Goal: Task Accomplishment & Management: Use online tool/utility

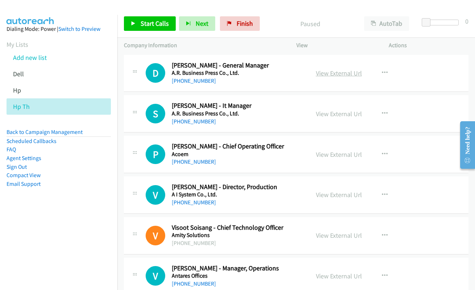
click at [332, 74] on link "View External Url" at bounding box center [339, 73] width 46 height 8
click at [148, 23] on span "Start Calls" at bounding box center [155, 23] width 28 height 8
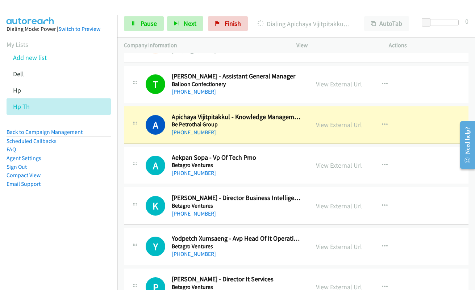
scroll to position [326, 0]
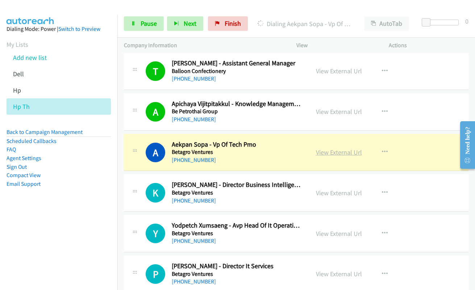
click at [335, 155] on link "View External Url" at bounding box center [339, 152] width 46 height 8
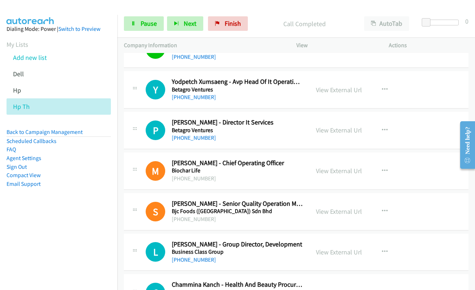
scroll to position [471, 0]
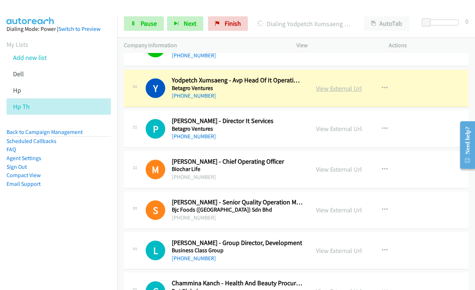
click at [332, 88] on link "View External Url" at bounding box center [339, 88] width 46 height 8
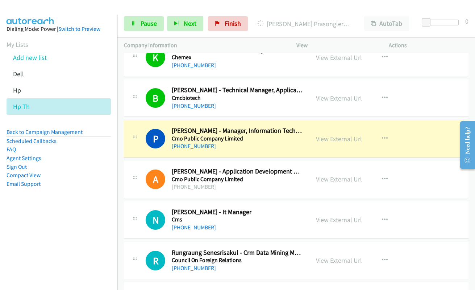
scroll to position [870, 0]
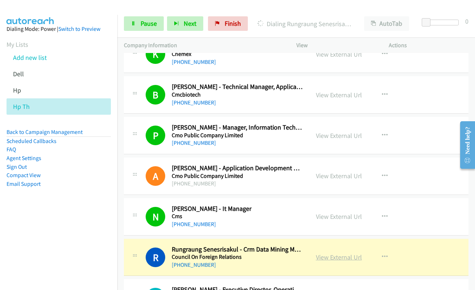
click at [326, 258] on link "View External Url" at bounding box center [339, 257] width 46 height 8
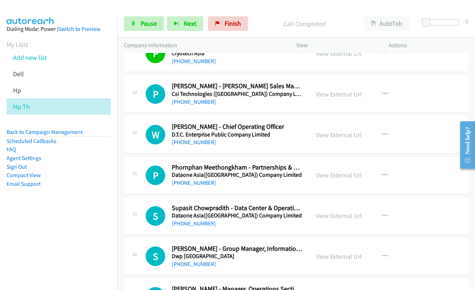
scroll to position [1304, 0]
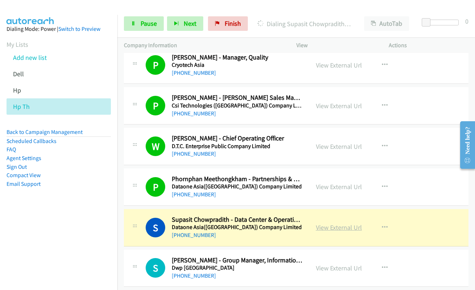
click at [336, 228] on link "View External Url" at bounding box center [339, 227] width 46 height 8
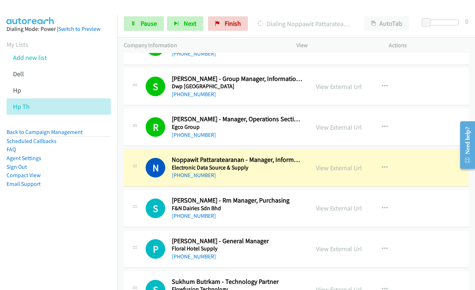
scroll to position [1558, 0]
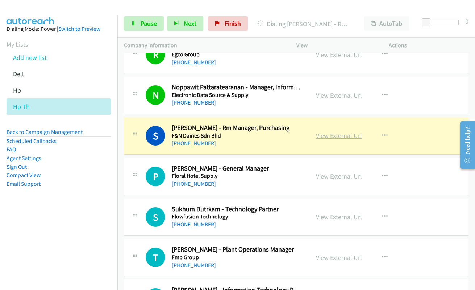
click at [342, 136] on link "View External Url" at bounding box center [339, 135] width 46 height 8
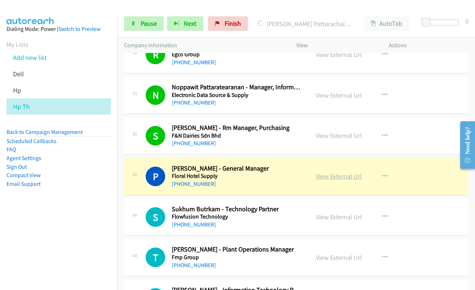
click at [353, 177] on link "View External Url" at bounding box center [339, 176] width 46 height 8
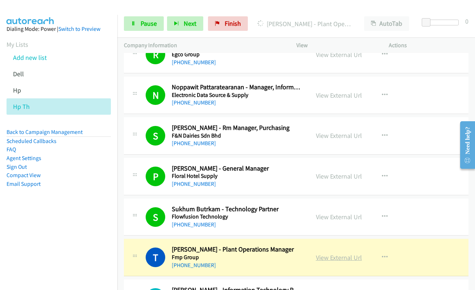
click at [324, 257] on link "View External Url" at bounding box center [339, 257] width 46 height 8
click at [143, 26] on span "Pause" at bounding box center [149, 23] width 16 height 8
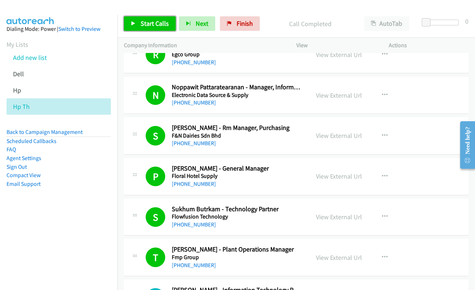
click at [146, 27] on span "Start Calls" at bounding box center [155, 23] width 28 height 8
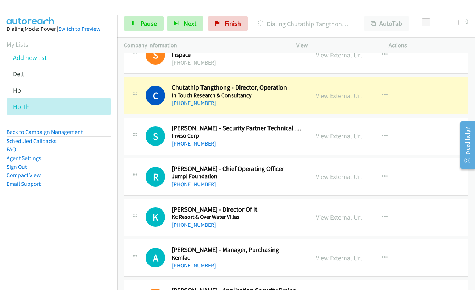
scroll to position [1993, 0]
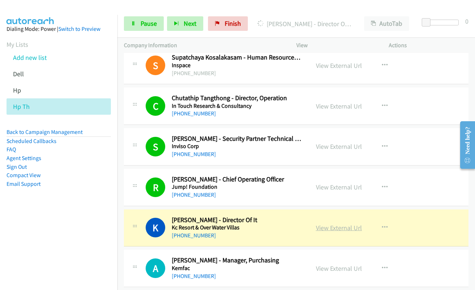
click at [331, 230] on link "View External Url" at bounding box center [339, 227] width 46 height 8
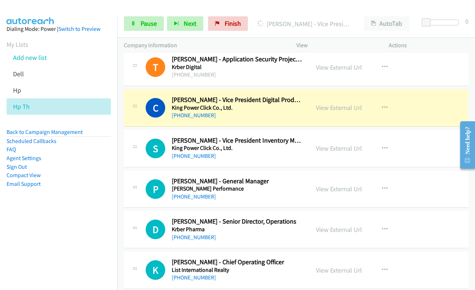
scroll to position [2246, 0]
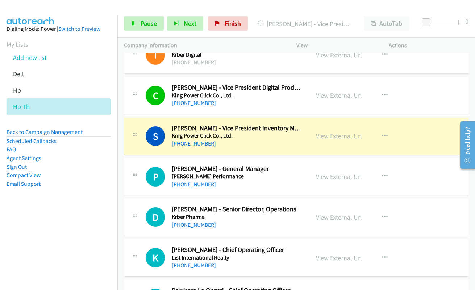
click at [334, 139] on link "View External Url" at bounding box center [339, 136] width 46 height 8
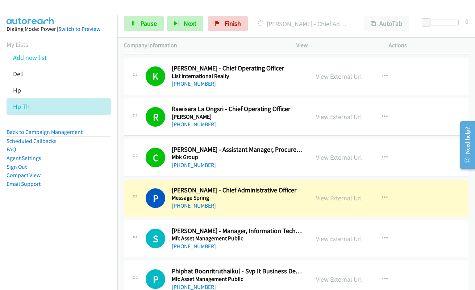
scroll to position [2500, 0]
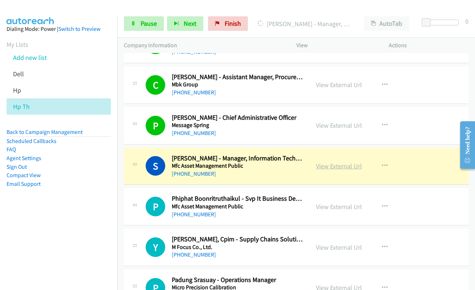
click at [326, 165] on link "View External Url" at bounding box center [339, 166] width 46 height 8
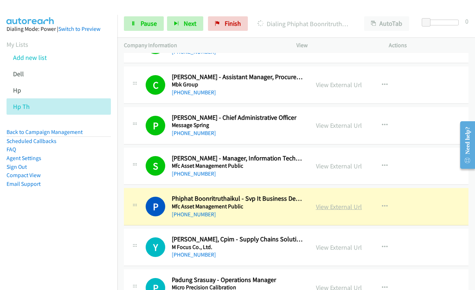
click at [336, 209] on link "View External Url" at bounding box center [339, 206] width 46 height 8
click at [152, 23] on span "Pause" at bounding box center [149, 23] width 16 height 8
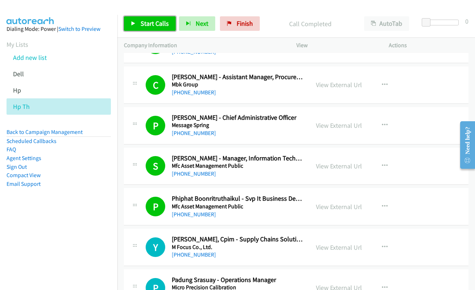
click at [143, 21] on span "Start Calls" at bounding box center [155, 23] width 28 height 8
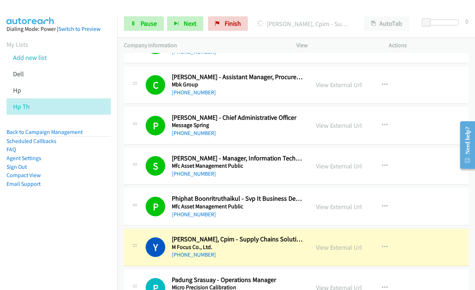
scroll to position [2573, 0]
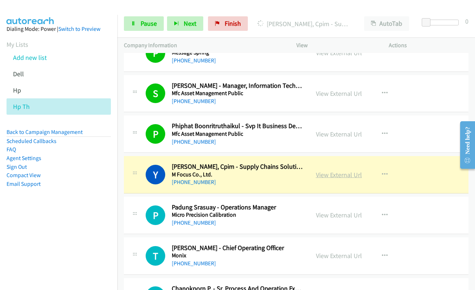
click at [339, 176] on link "View External Url" at bounding box center [339, 174] width 46 height 8
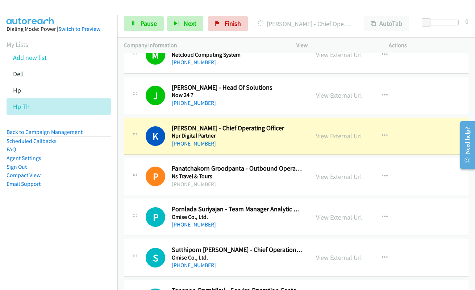
scroll to position [2935, 0]
click at [330, 136] on link "View External Url" at bounding box center [339, 136] width 46 height 8
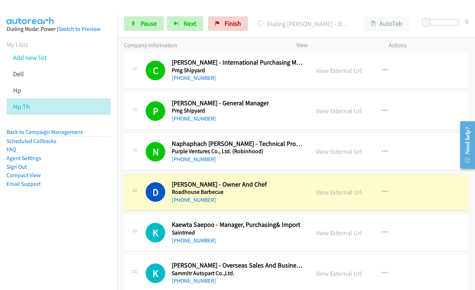
scroll to position [3333, 0]
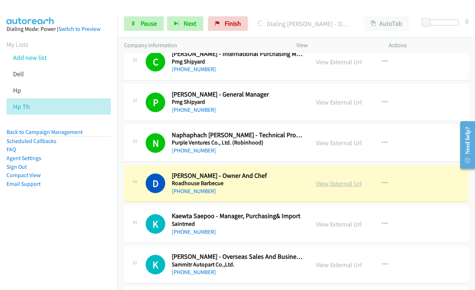
click at [337, 184] on link "View External Url" at bounding box center [339, 183] width 46 height 8
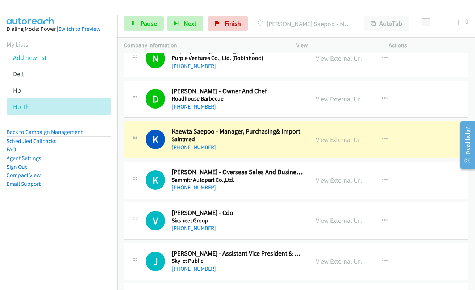
scroll to position [3442, 0]
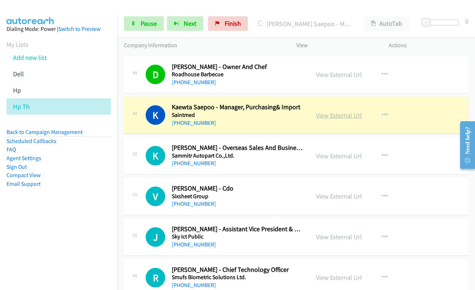
click at [340, 116] on link "View External Url" at bounding box center [339, 115] width 46 height 8
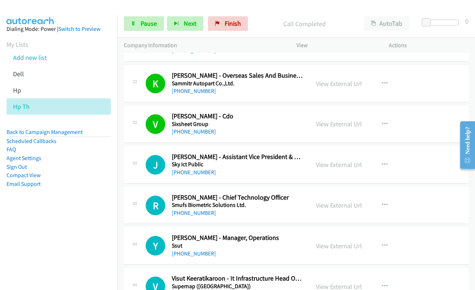
scroll to position [3515, 0]
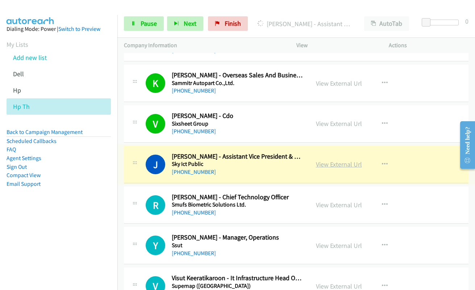
click at [326, 163] on link "View External Url" at bounding box center [339, 164] width 46 height 8
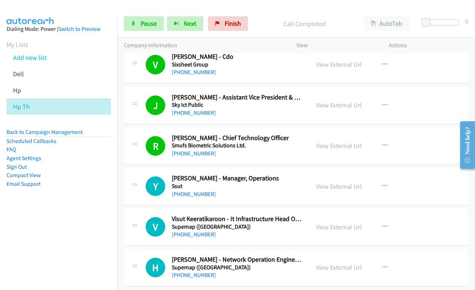
scroll to position [3587, 0]
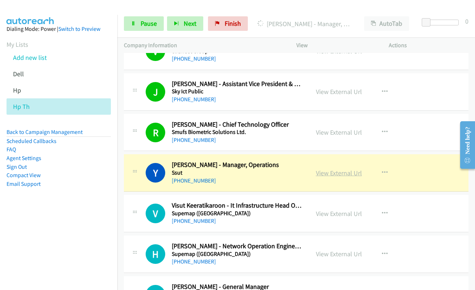
click at [341, 170] on link "View External Url" at bounding box center [339, 172] width 46 height 8
click at [146, 27] on span "Pause" at bounding box center [149, 23] width 16 height 8
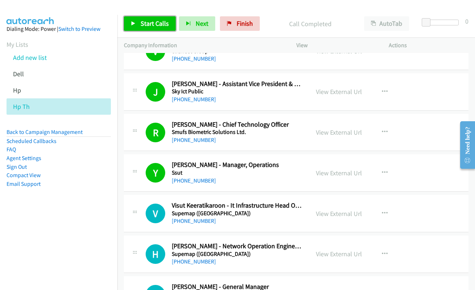
click at [139, 26] on link "Start Calls" at bounding box center [150, 23] width 52 height 14
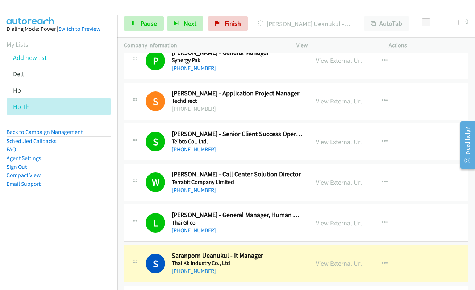
scroll to position [3913, 0]
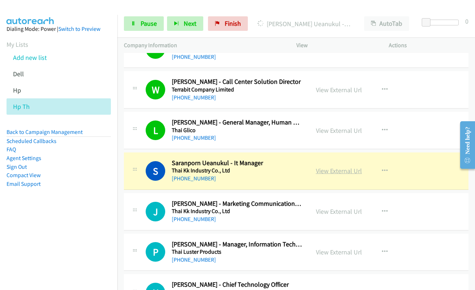
click at [346, 170] on link "View External Url" at bounding box center [339, 170] width 46 height 8
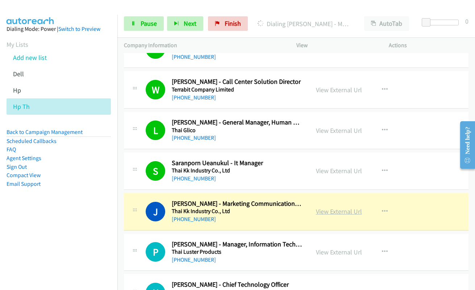
click at [333, 212] on link "View External Url" at bounding box center [339, 211] width 46 height 8
click at [146, 23] on span "Pause" at bounding box center [149, 23] width 16 height 8
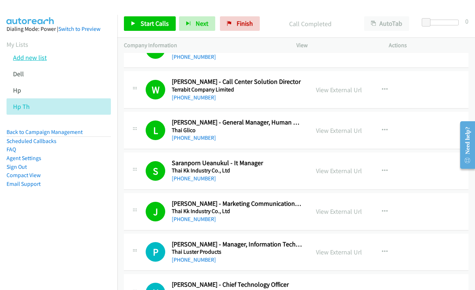
click at [27, 61] on link "Add new list" at bounding box center [30, 57] width 34 height 8
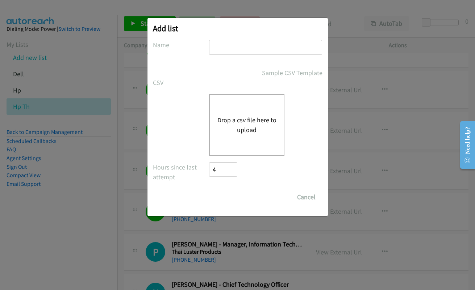
click at [233, 50] on input "text" at bounding box center [265, 47] width 113 height 15
type input "k"
type input "lenovo"
click at [243, 124] on button "Drop a csv file here to upload" at bounding box center [246, 125] width 59 height 20
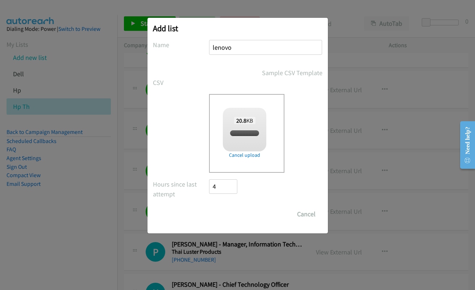
checkbox input "true"
drag, startPoint x: 232, startPoint y: 212, endPoint x: 309, endPoint y: 172, distance: 86.5
click at [234, 214] on input "Save List" at bounding box center [228, 214] width 38 height 14
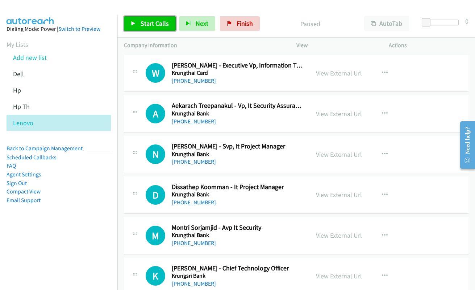
click at [155, 26] on span "Start Calls" at bounding box center [155, 23] width 28 height 8
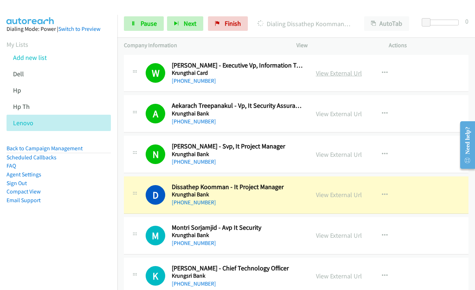
click at [323, 74] on link "View External Url" at bounding box center [339, 73] width 46 height 8
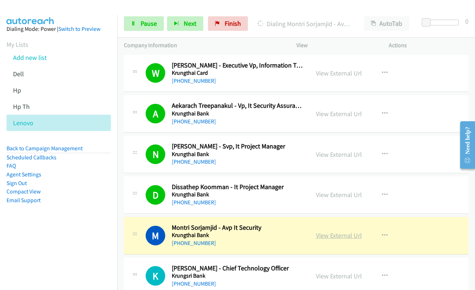
click at [345, 237] on link "View External Url" at bounding box center [339, 235] width 46 height 8
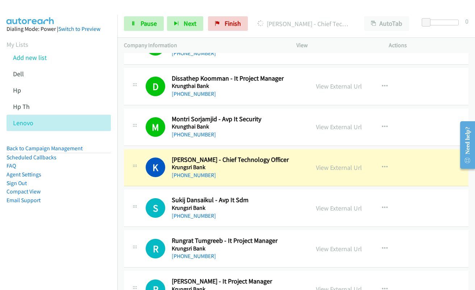
scroll to position [109, 0]
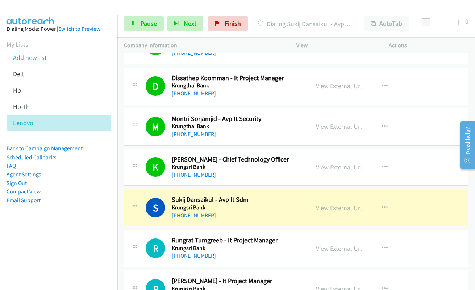
click at [337, 210] on link "View External Url" at bounding box center [339, 207] width 46 height 8
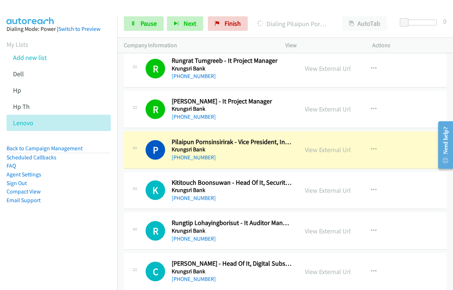
scroll to position [290, 0]
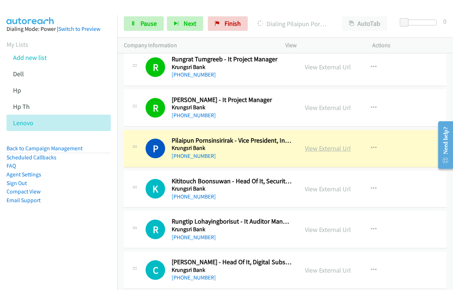
click at [325, 149] on link "View External Url" at bounding box center [328, 148] width 46 height 8
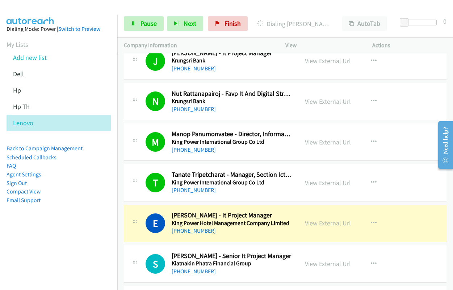
scroll to position [652, 0]
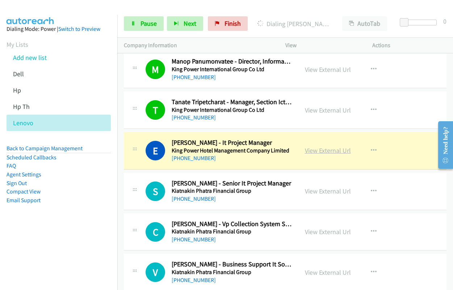
click at [332, 148] on link "View External Url" at bounding box center [328, 150] width 46 height 8
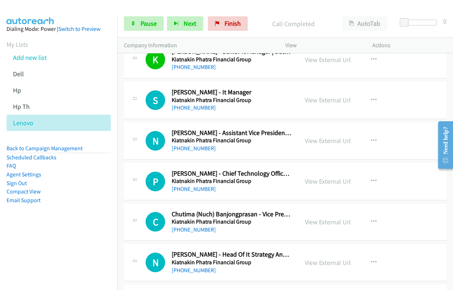
scroll to position [906, 0]
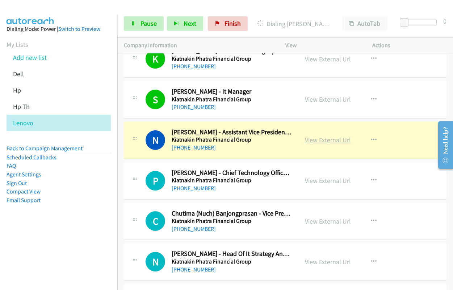
click at [333, 142] on link "View External Url" at bounding box center [328, 140] width 46 height 8
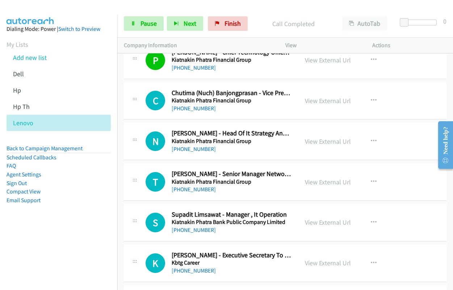
scroll to position [1015, 0]
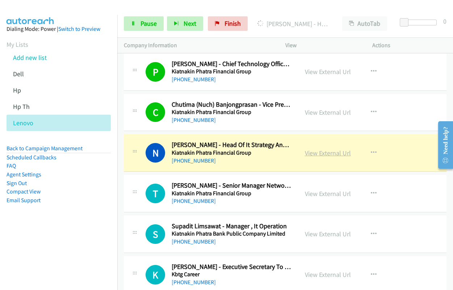
click at [328, 154] on link "View External Url" at bounding box center [328, 153] width 46 height 8
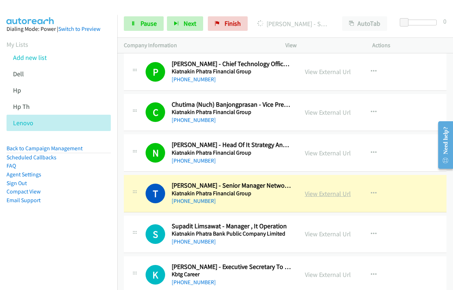
click at [323, 192] on link "View External Url" at bounding box center [328, 193] width 46 height 8
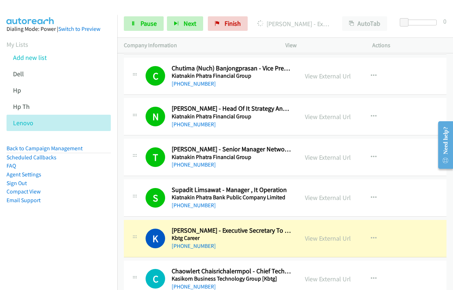
scroll to position [1123, 0]
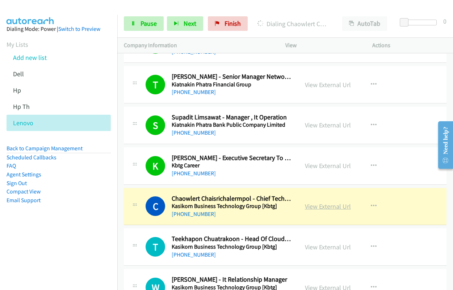
click at [326, 207] on link "View External Url" at bounding box center [328, 206] width 46 height 8
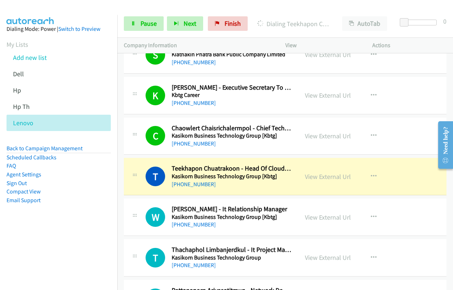
scroll to position [1196, 0]
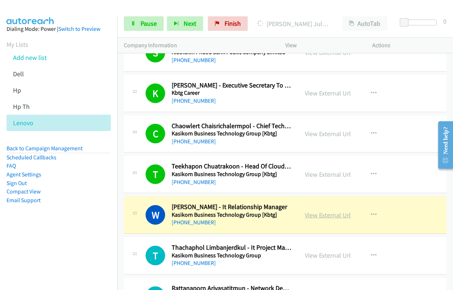
click at [337, 212] on link "View External Url" at bounding box center [328, 215] width 46 height 8
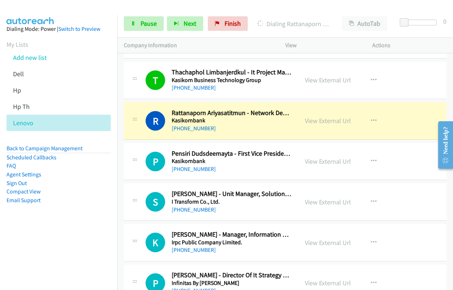
scroll to position [1377, 0]
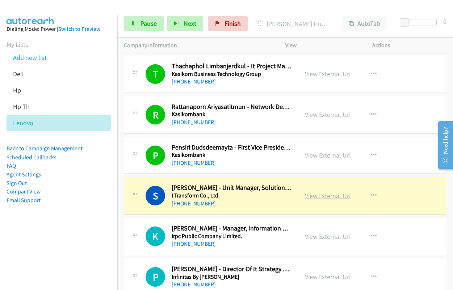
click at [324, 198] on link "View External Url" at bounding box center [328, 195] width 46 height 8
click at [149, 23] on span "Pause" at bounding box center [149, 23] width 16 height 8
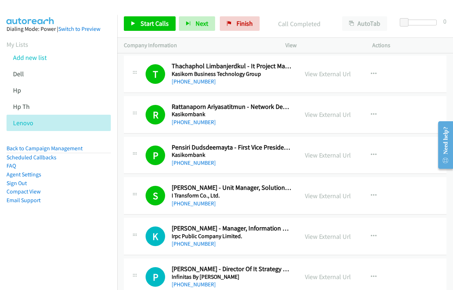
click at [153, 34] on div "Start Calls Pause Next Finish Call Completed AutoTab AutoTab 0" at bounding box center [285, 24] width 336 height 28
click at [151, 28] on link "Start Calls" at bounding box center [150, 23] width 52 height 14
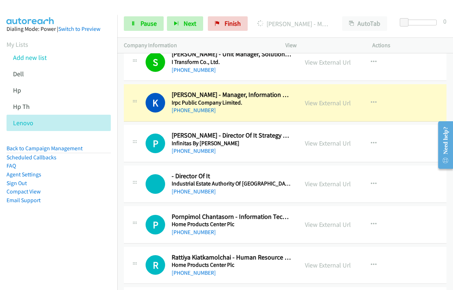
scroll to position [1522, 0]
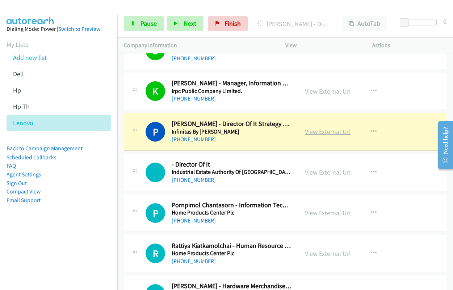
click at [313, 135] on link "View External Url" at bounding box center [328, 131] width 46 height 8
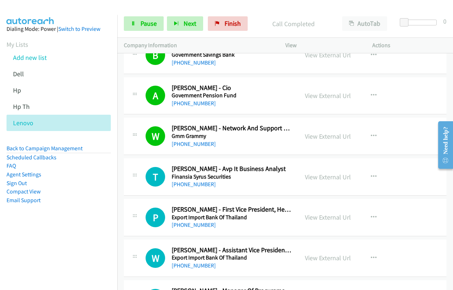
scroll to position [1884, 0]
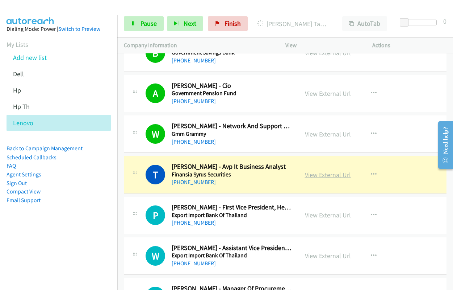
click at [331, 177] on link "View External Url" at bounding box center [328, 174] width 46 height 8
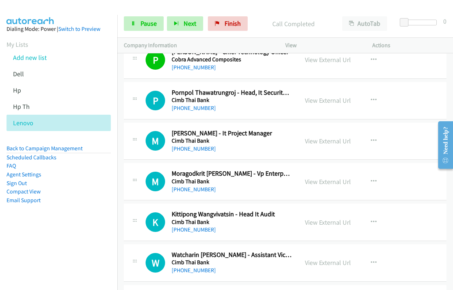
scroll to position [2283, 0]
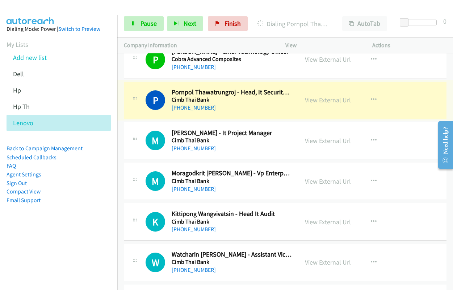
click at [326, 100] on link "View External Url" at bounding box center [328, 100] width 46 height 8
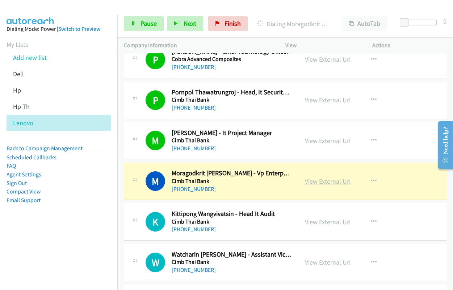
click at [322, 182] on link "View External Url" at bounding box center [328, 181] width 46 height 8
click at [147, 25] on span "Pause" at bounding box center [149, 23] width 16 height 8
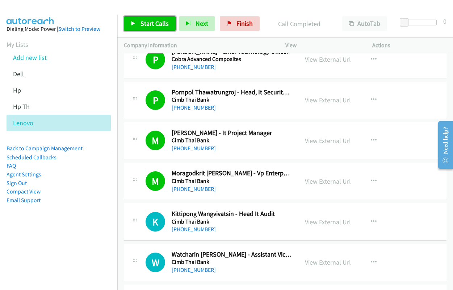
click at [148, 25] on span "Start Calls" at bounding box center [155, 23] width 28 height 8
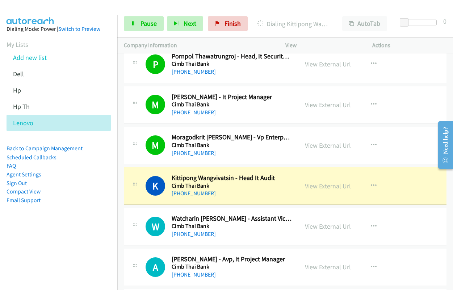
scroll to position [2355, 0]
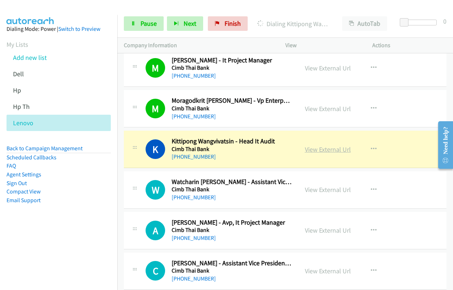
click at [311, 151] on link "View External Url" at bounding box center [328, 149] width 46 height 8
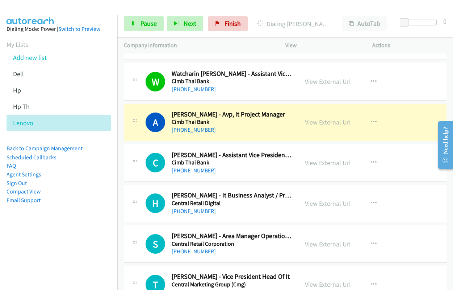
scroll to position [2464, 0]
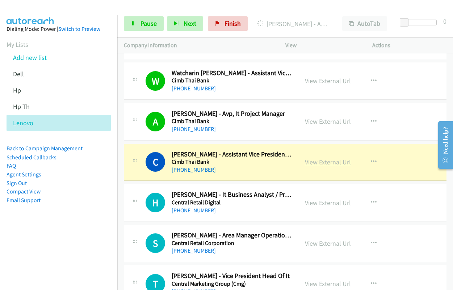
click at [330, 161] on link "View External Url" at bounding box center [328, 162] width 46 height 8
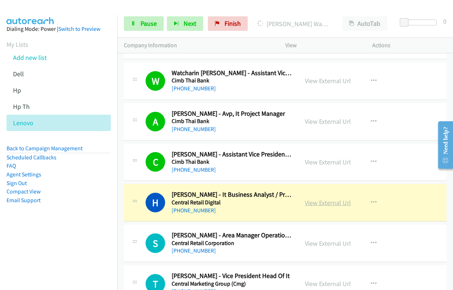
click at [331, 201] on link "View External Url" at bounding box center [328, 202] width 46 height 8
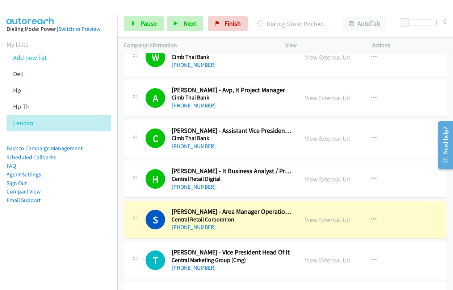
scroll to position [2500, 0]
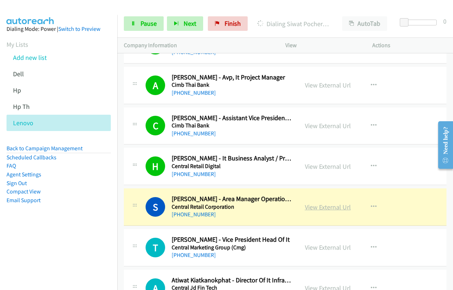
click at [313, 208] on link "View External Url" at bounding box center [328, 207] width 46 height 8
click at [139, 26] on link "Pause" at bounding box center [144, 23] width 40 height 14
